Goal: Task Accomplishment & Management: Manage account settings

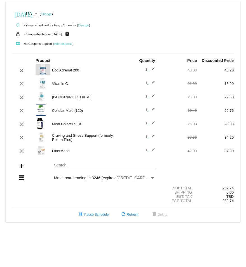
click at [52, 14] on link "Change" at bounding box center [46, 13] width 11 height 3
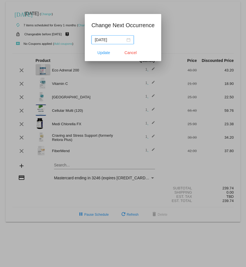
click at [128, 38] on div "[DATE]" at bounding box center [113, 40] width 36 height 6
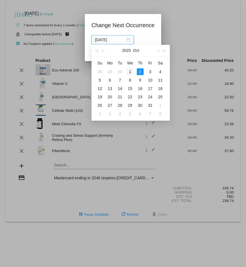
click at [130, 72] on div "1" at bounding box center [130, 71] width 7 height 7
type input "[DATE]"
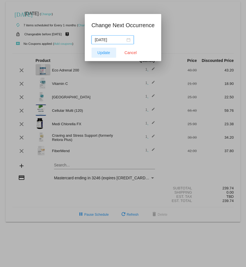
click at [109, 53] on span "Update" at bounding box center [103, 52] width 13 height 4
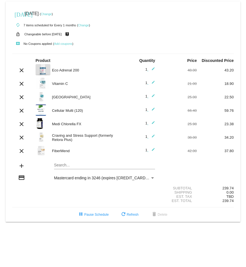
click at [84, 25] on link "Change" at bounding box center [83, 25] width 11 height 3
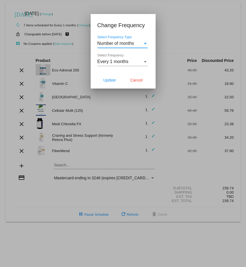
click at [144, 43] on div "Select Frequency Type" at bounding box center [145, 43] width 3 height 1
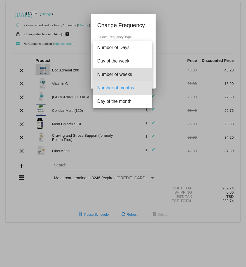
click at [123, 73] on span "Number of weeks" at bounding box center [122, 74] width 50 height 13
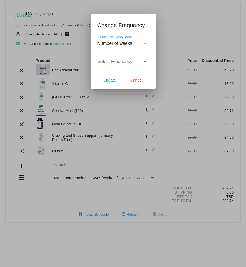
click at [143, 60] on div "Select Frequency" at bounding box center [145, 61] width 5 height 5
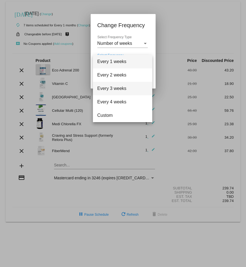
click at [125, 87] on span "Every 3 weeks" at bounding box center [122, 88] width 50 height 13
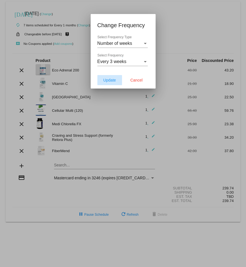
click at [111, 81] on span "Update" at bounding box center [109, 80] width 13 height 4
